Goal: Task Accomplishment & Management: Manage account settings

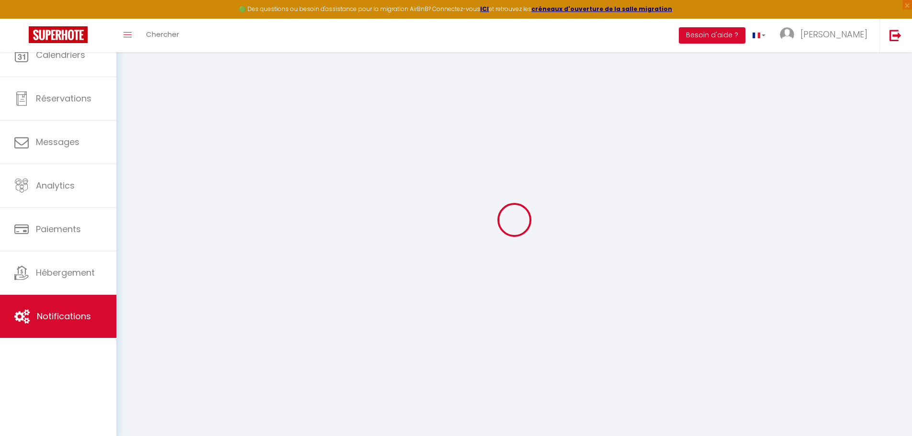
select select
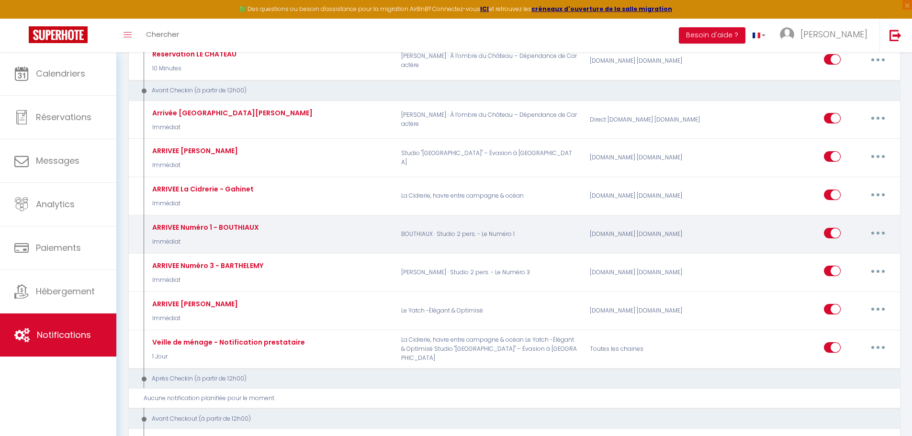
click at [240, 225] on div "ARRIVEE Numéro 1 - BOUTHIAUX" at bounding box center [204, 227] width 109 height 11
click at [868, 233] on button "button" at bounding box center [878, 233] width 27 height 15
click at [861, 252] on link "Editer" at bounding box center [853, 255] width 71 height 16
type input "ARRIVEE Numéro 1 - BOUTHIAUX"
select select "Immédiat"
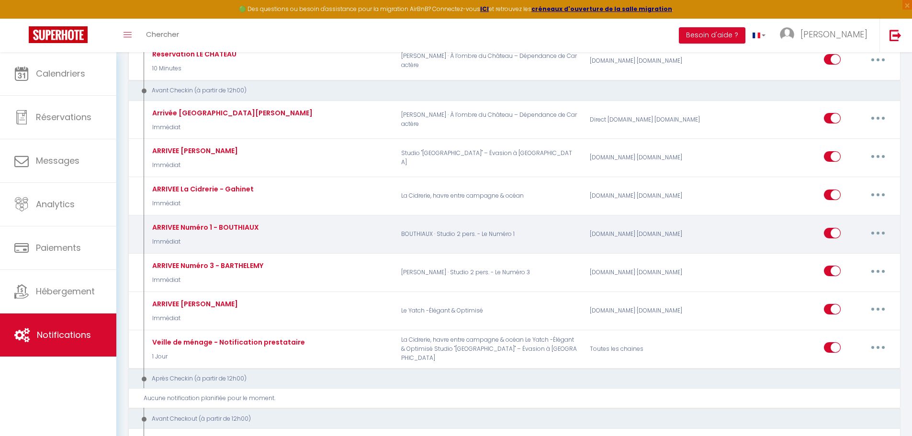
select select "if_booking_is_paid"
checkbox input "true"
checkbox input "false"
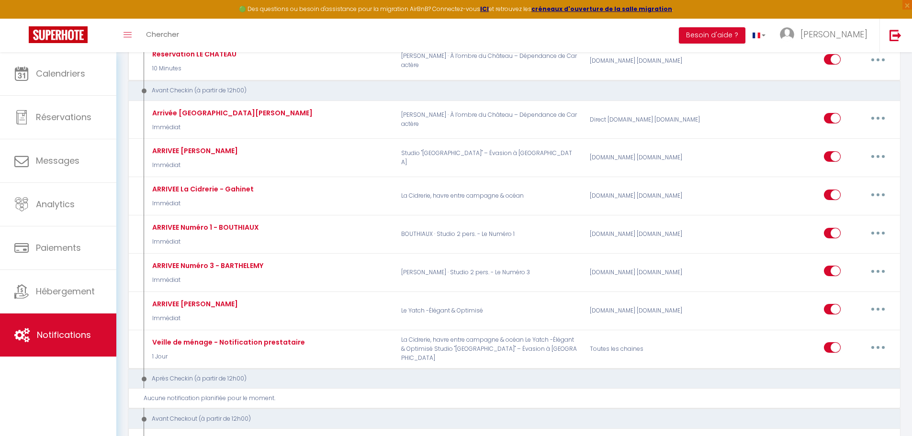
radio input "true"
type input "Bienvenue au numéro 1"
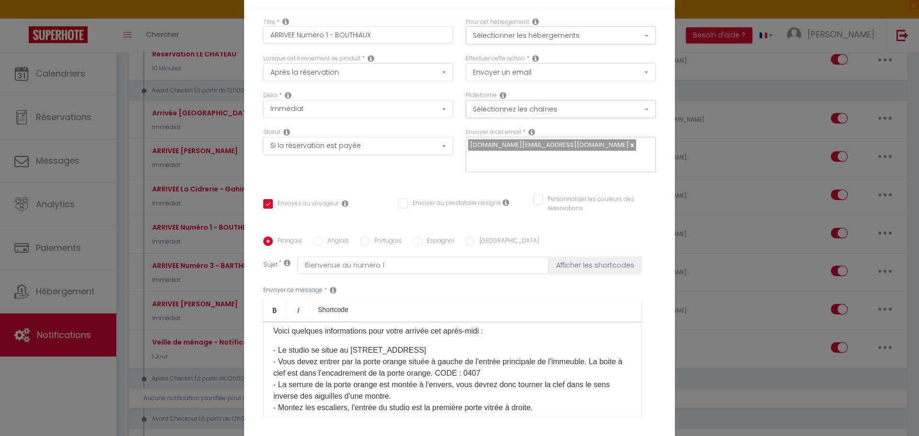
scroll to position [48, 0]
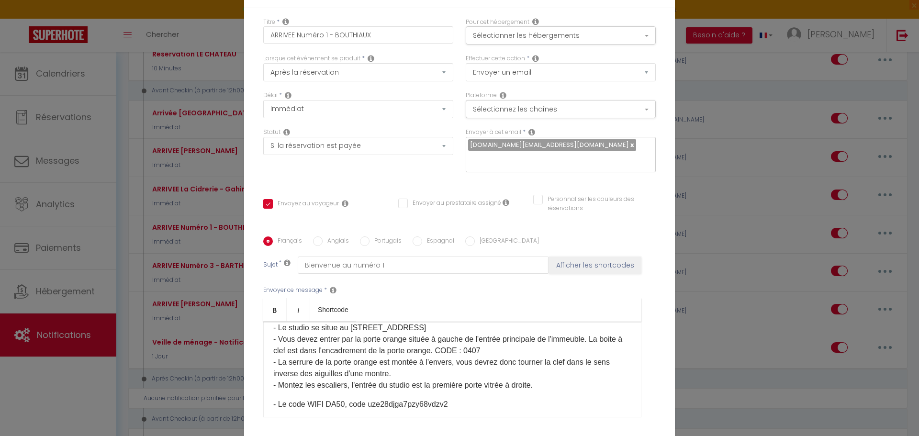
click at [493, 352] on p "- Le studio se situe au [STREET_ADDRESS] entrer par la porte orange située à ga…" at bounding box center [452, 356] width 358 height 69
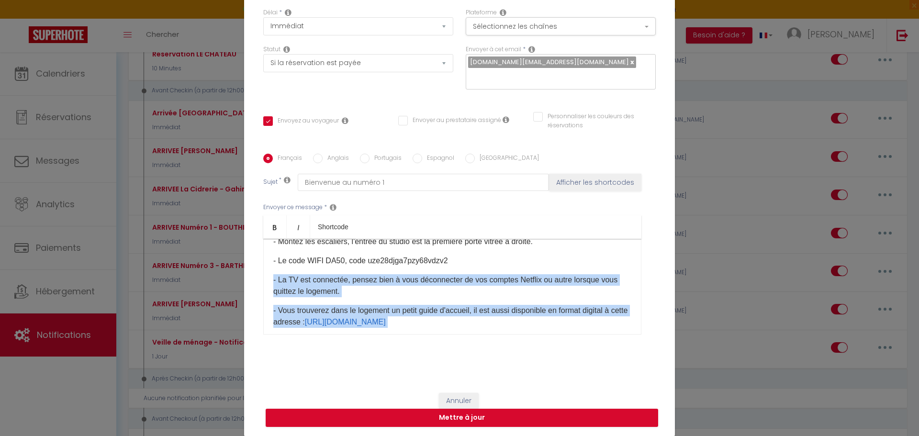
scroll to position [137, 0]
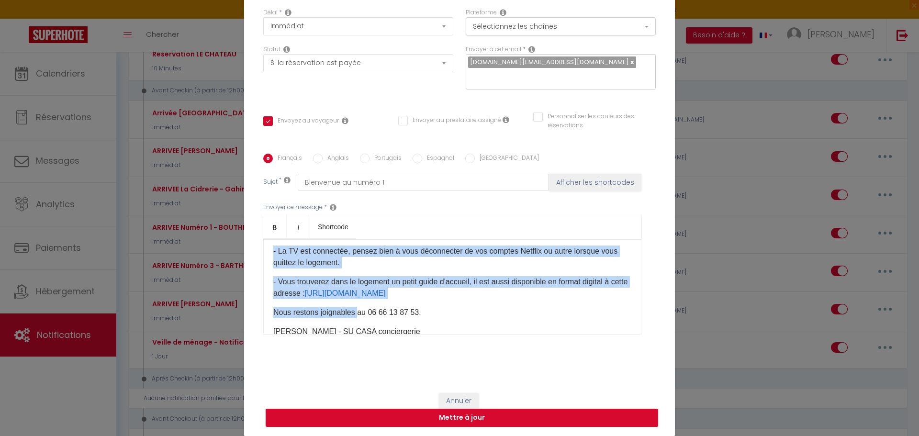
drag, startPoint x: 462, startPoint y: 327, endPoint x: 356, endPoint y: 299, distance: 109.9
click at [356, 299] on div "Bonjour [GUEST:FIRST_NAME], Voici quelques informations pour votre arrivée cet …" at bounding box center [452, 287] width 378 height 96
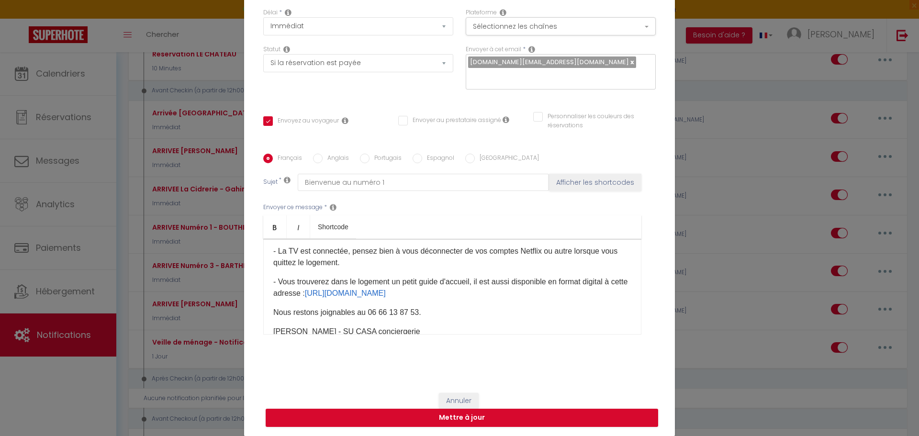
click at [428, 318] on p "Nous restons joignables au 06 66 13 87 53." at bounding box center [452, 312] width 358 height 11
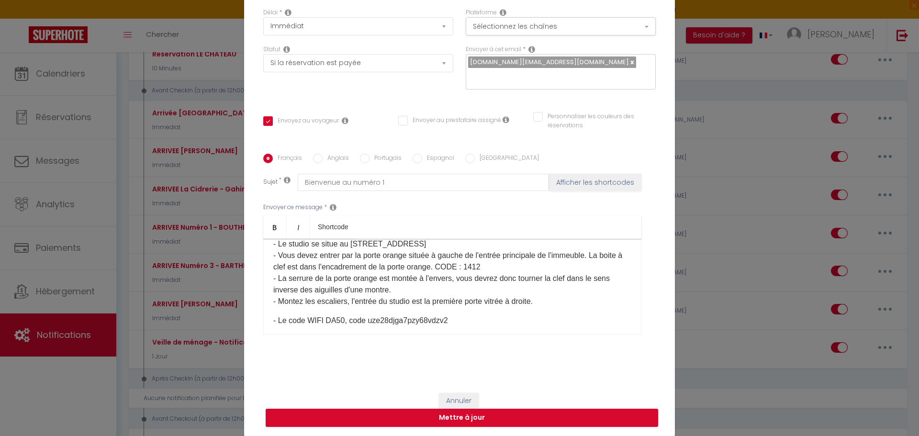
scroll to position [48, 0]
drag, startPoint x: 442, startPoint y: 321, endPoint x: 366, endPoint y: 316, distance: 76.4
click at [366, 316] on p "- Le code WIFI DA50, code uze28djga7pzy68vdzv2" at bounding box center [452, 321] width 358 height 11
click at [406, 413] on button "Mettre à jour" at bounding box center [462, 418] width 393 height 18
checkbox input "true"
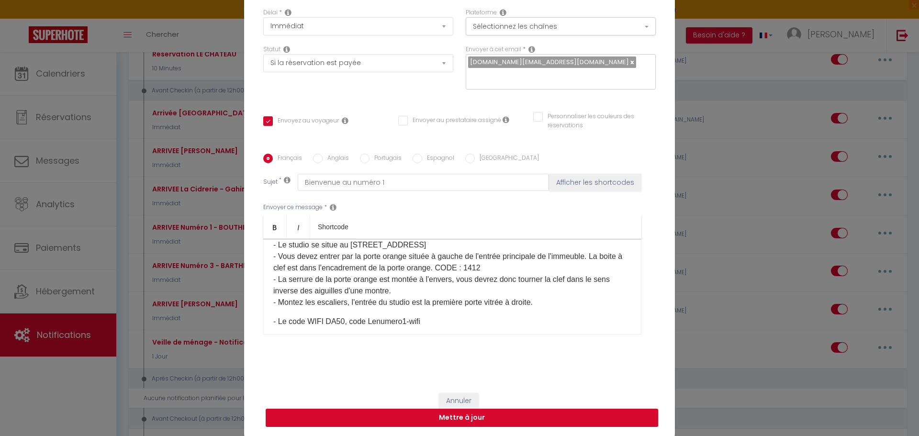
checkbox input "false"
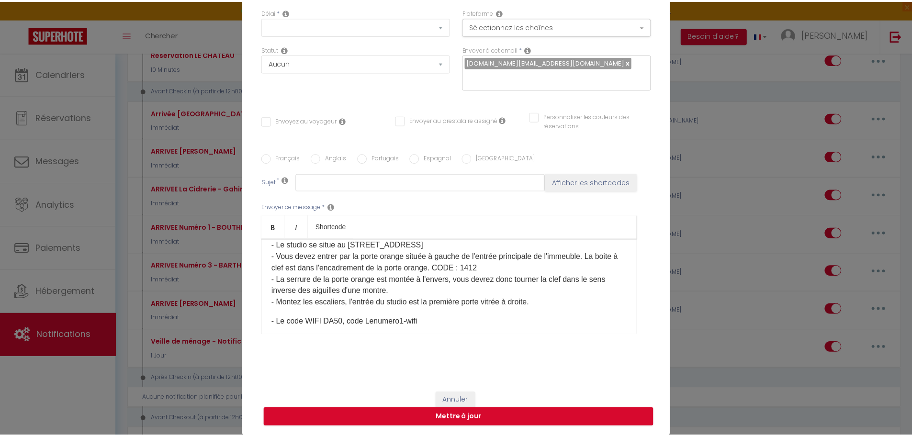
scroll to position [0, 0]
